Goal: Check status

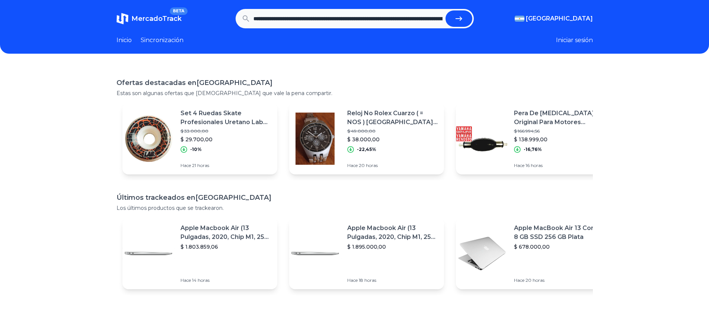
click at [464, 12] on button "submit" at bounding box center [459, 18] width 27 height 16
type input "**********"
